Goal: Navigation & Orientation: Find specific page/section

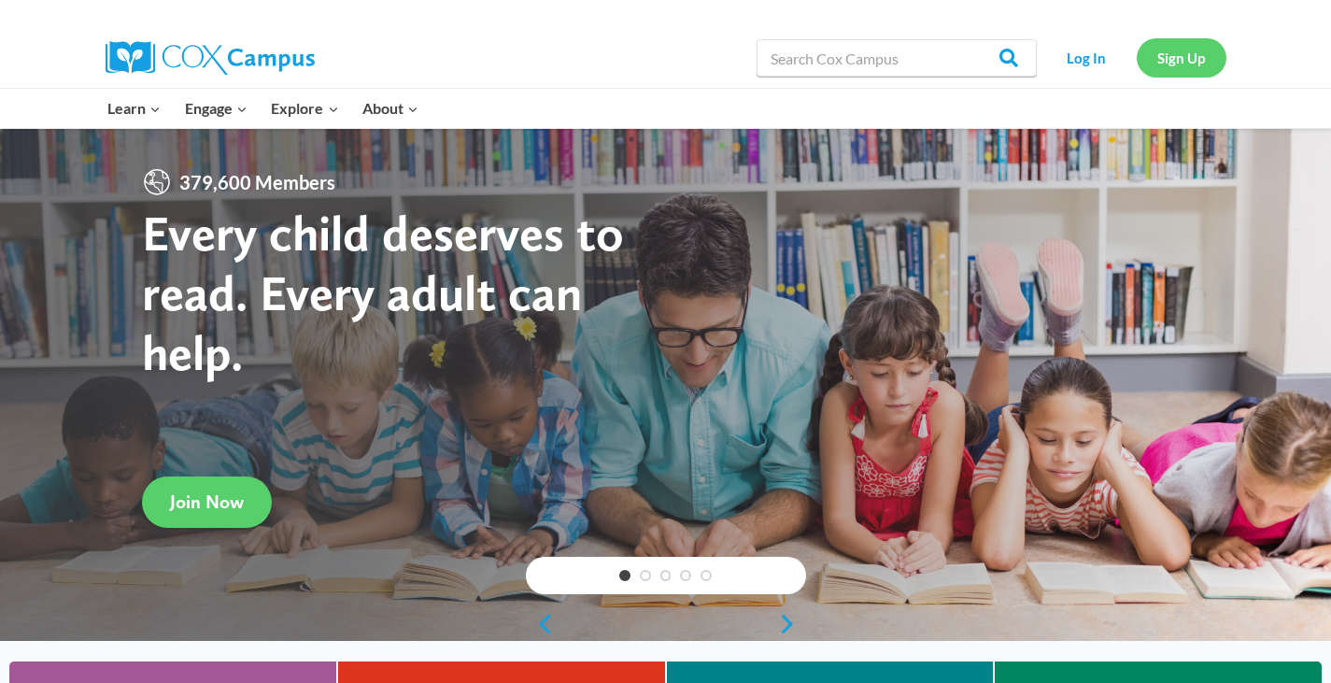
click at [1187, 60] on link "Sign Up" at bounding box center [1182, 57] width 90 height 38
click at [1102, 57] on link "Log In" at bounding box center [1086, 57] width 81 height 38
